Goal: Information Seeking & Learning: Learn about a topic

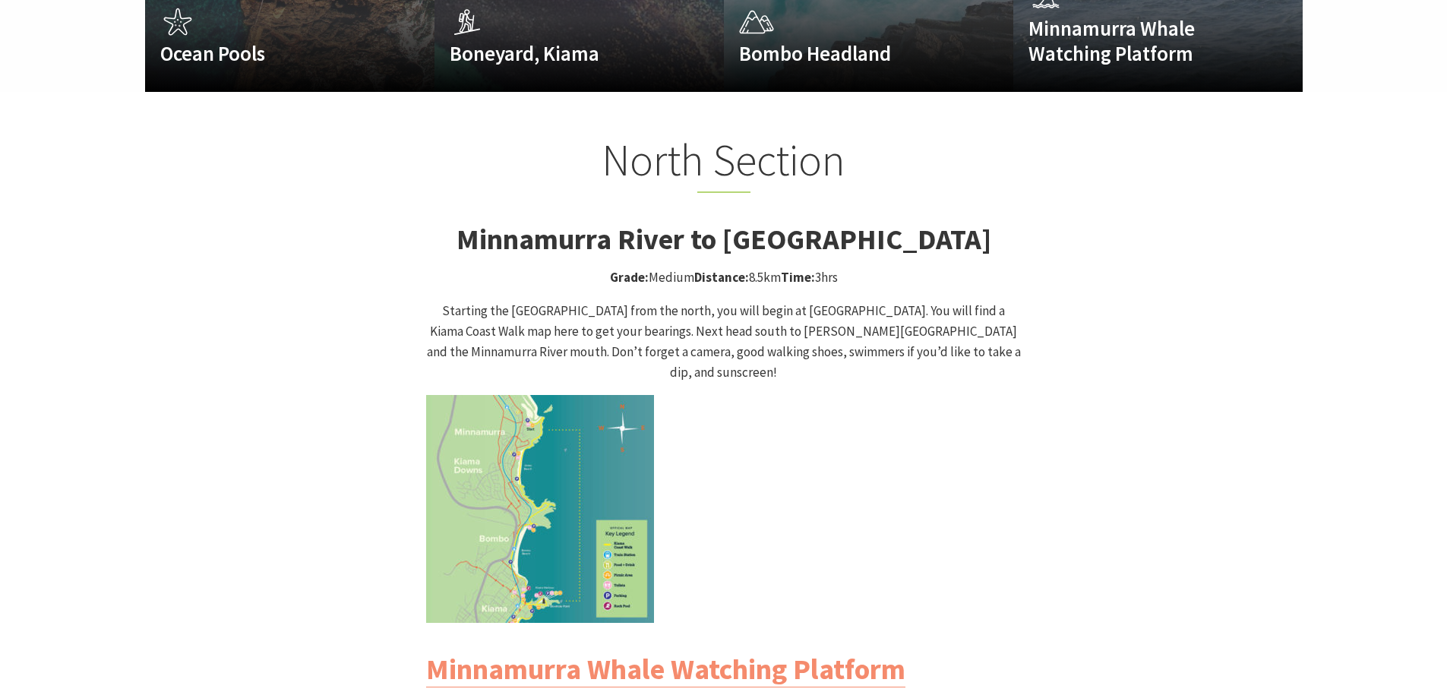
scroll to position [1367, 0]
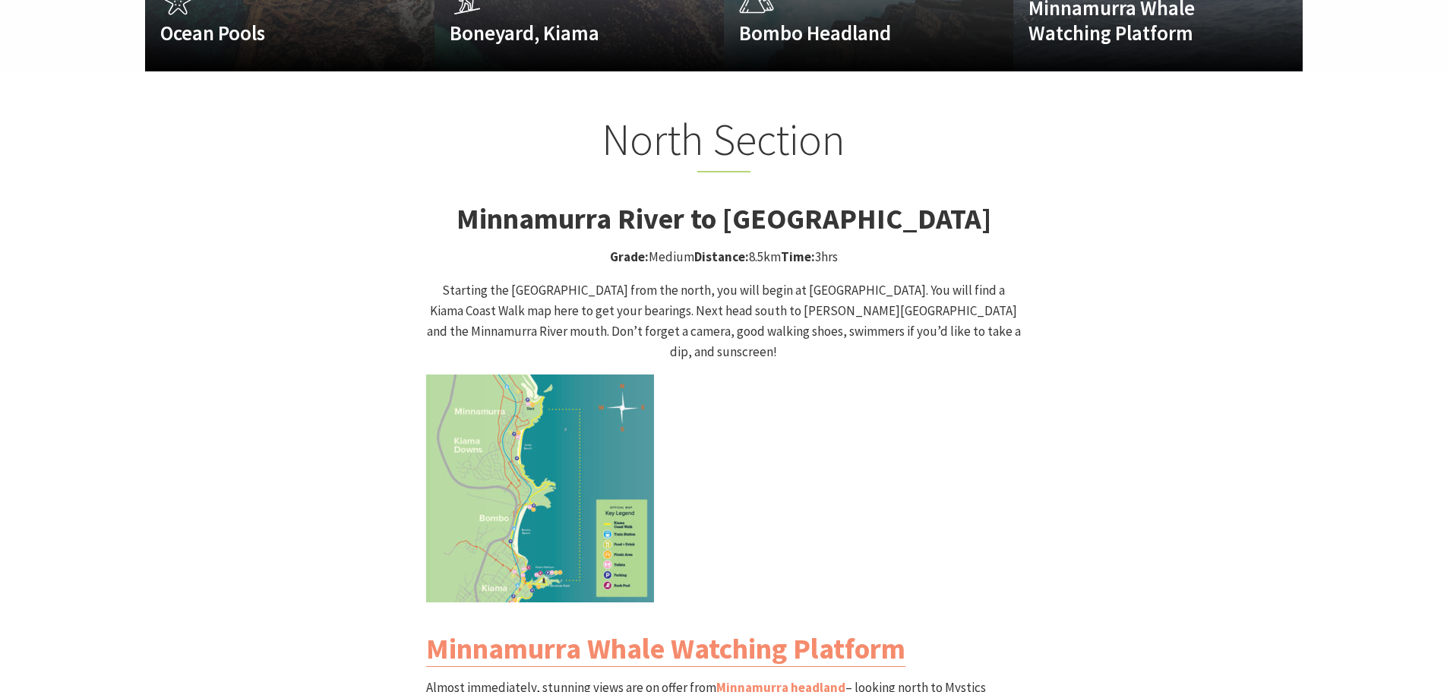
click at [618, 515] on img at bounding box center [540, 488] width 228 height 228
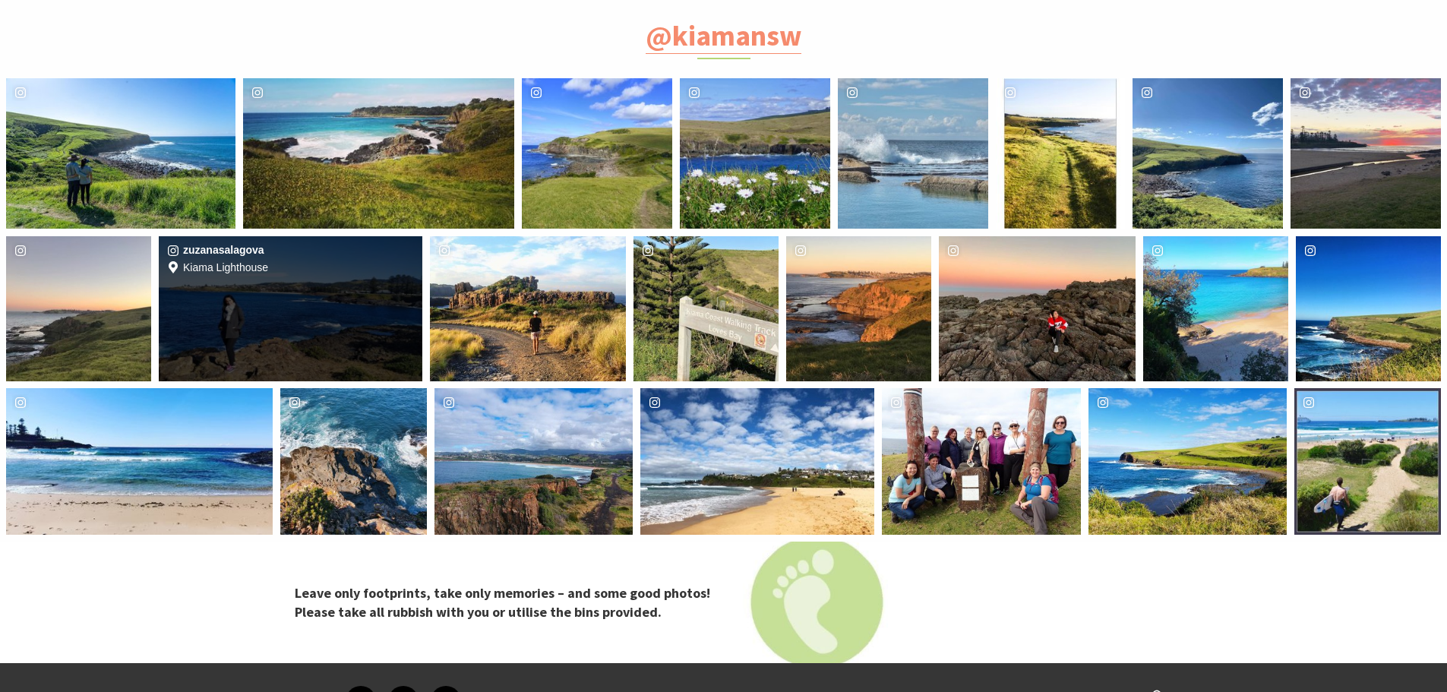
scroll to position [5621, 0]
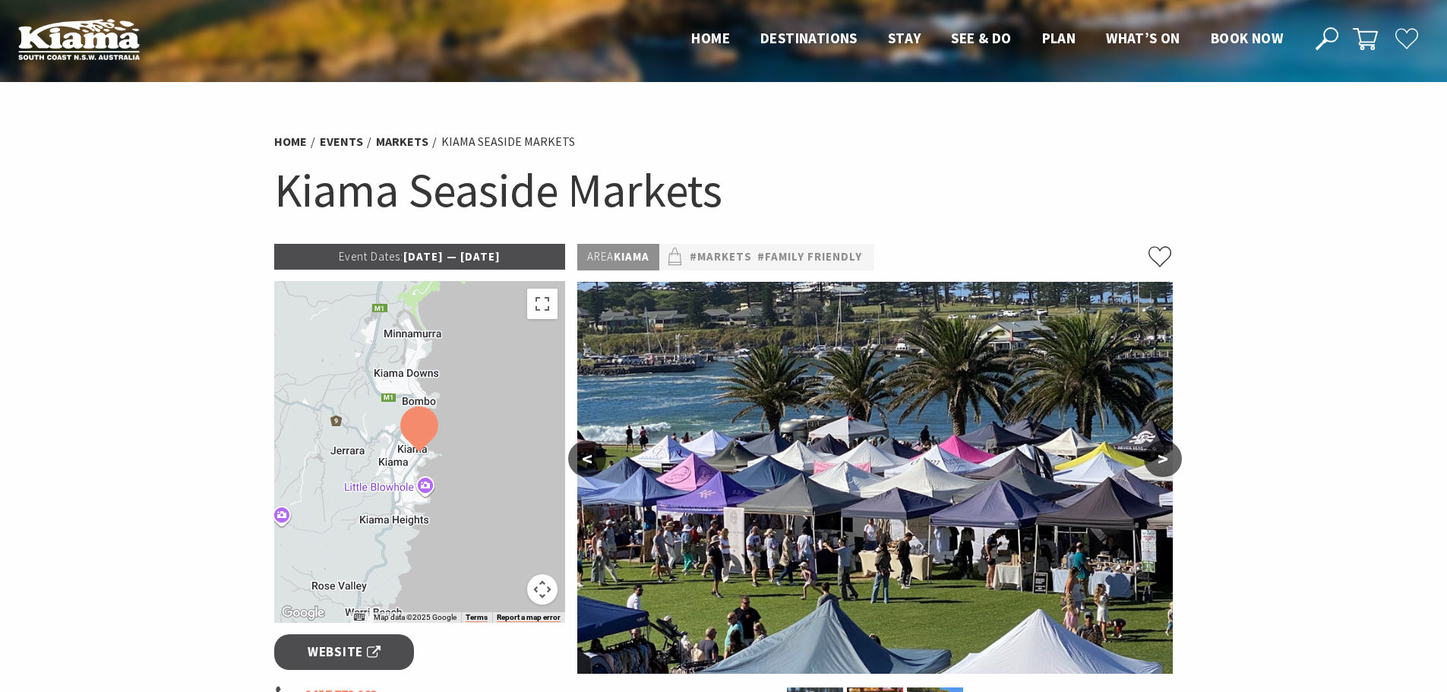
click at [529, 262] on p "Event Dates: 09 Jun 2025 — 19 Jul 2026" at bounding box center [420, 257] width 292 height 26
click at [523, 254] on p "Event Dates: 09 Jun 2025 — 19 Jul 2026" at bounding box center [420, 257] width 292 height 26
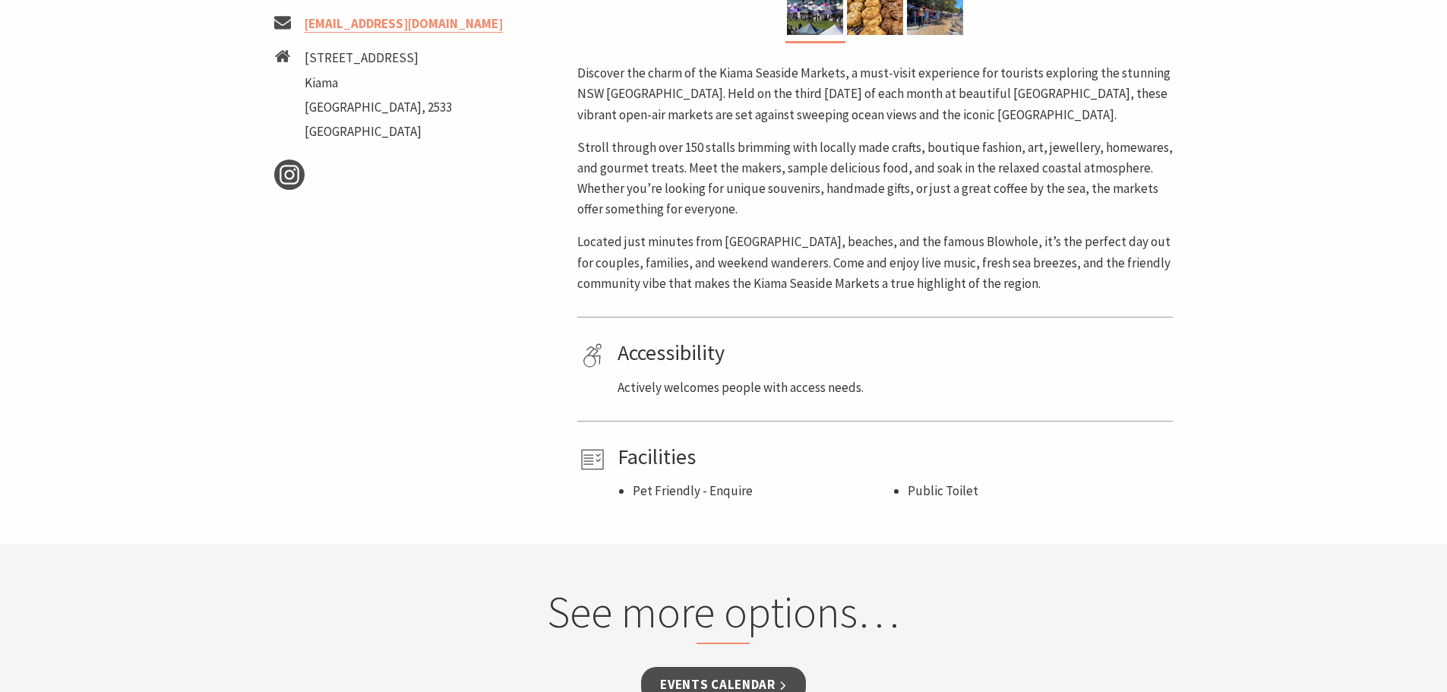
scroll to position [456, 0]
